Goal: Book appointment/travel/reservation

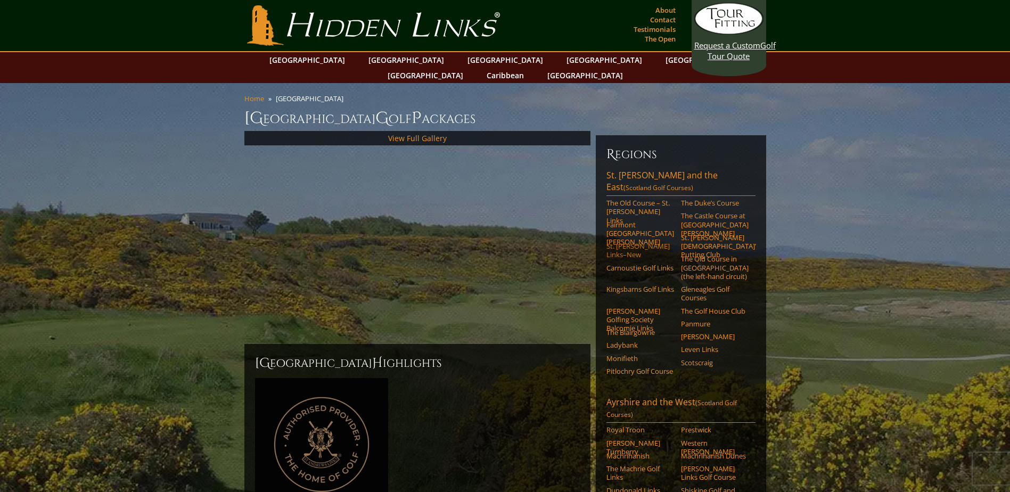
click at [622, 242] on link "St. [PERSON_NAME] Links–New" at bounding box center [641, 251] width 68 height 18
